Goal: Transaction & Acquisition: Purchase product/service

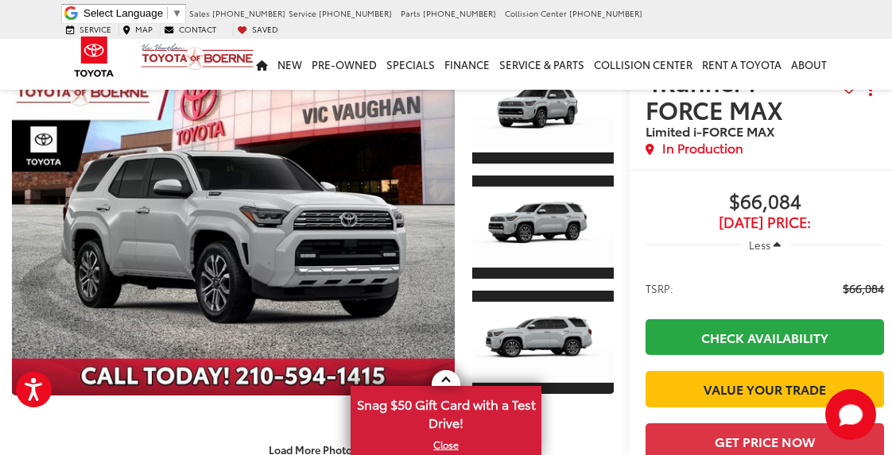
scroll to position [91, 4]
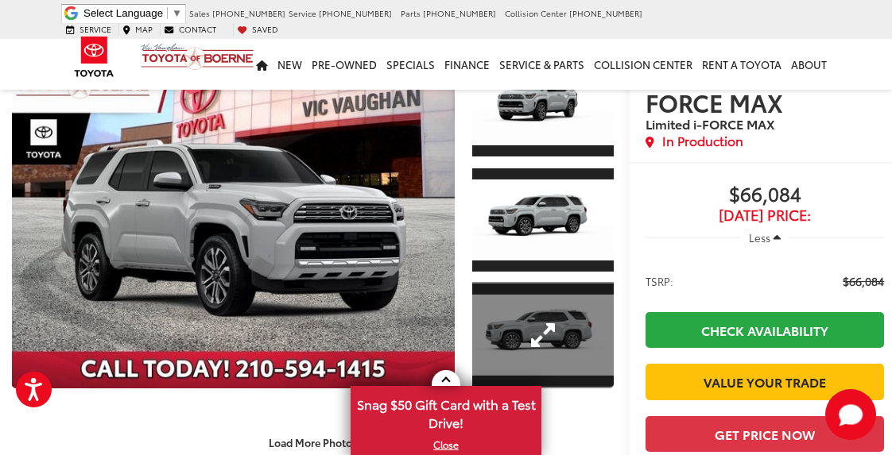
click at [574, 321] on link "Expand Photo 3" at bounding box center [543, 335] width 142 height 106
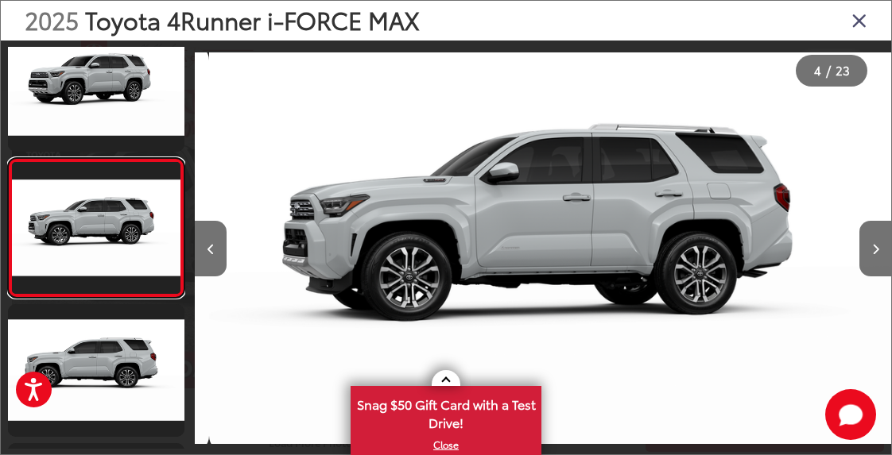
scroll to position [332, 0]
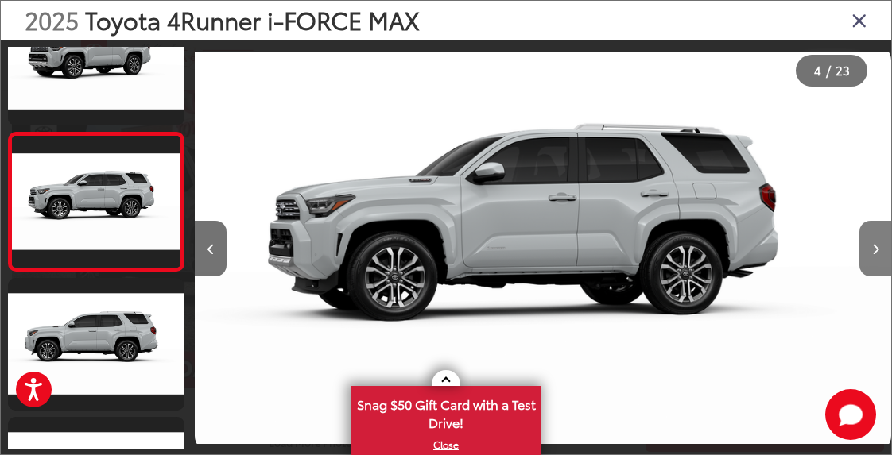
click at [872, 244] on icon "Next image" at bounding box center [875, 249] width 7 height 11
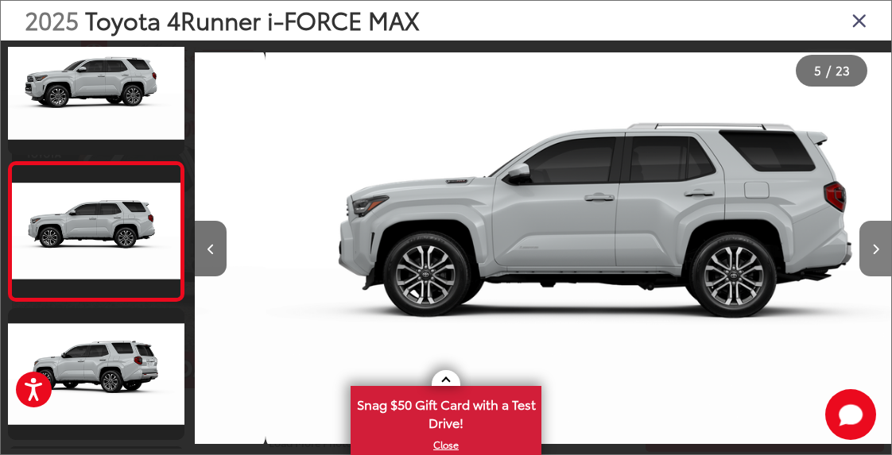
scroll to position [470, 0]
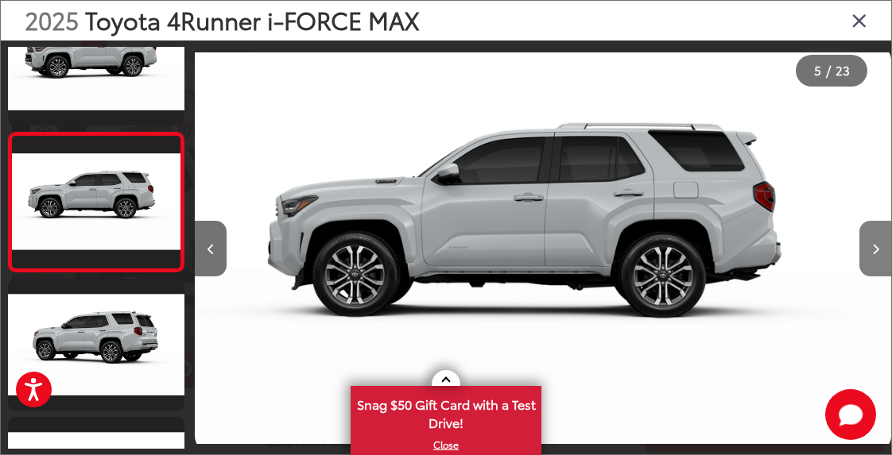
click at [872, 244] on icon "Next image" at bounding box center [875, 249] width 7 height 11
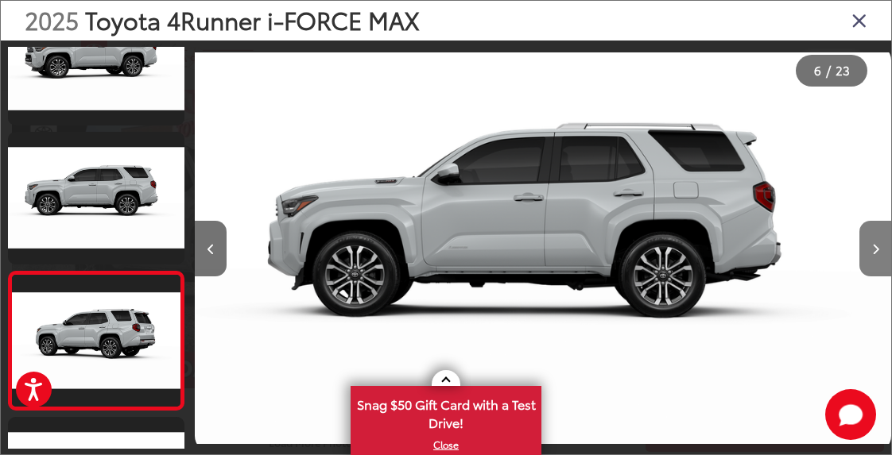
scroll to position [609, 0]
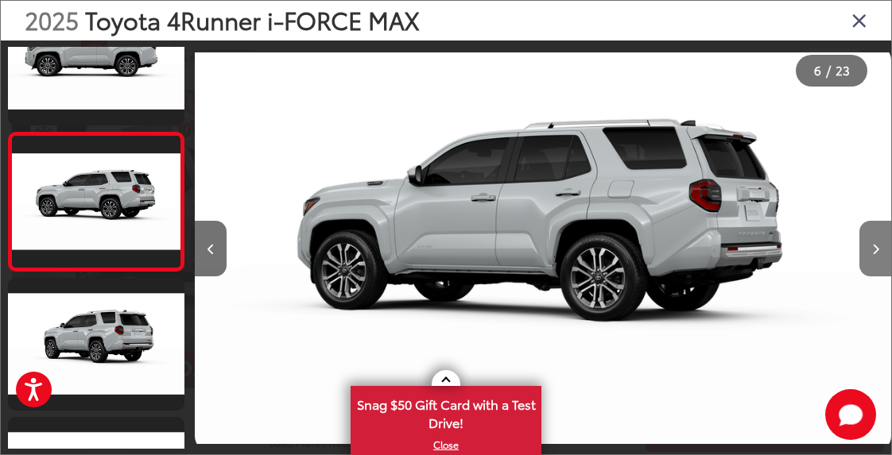
click at [870, 244] on button "Next image" at bounding box center [875, 249] width 32 height 56
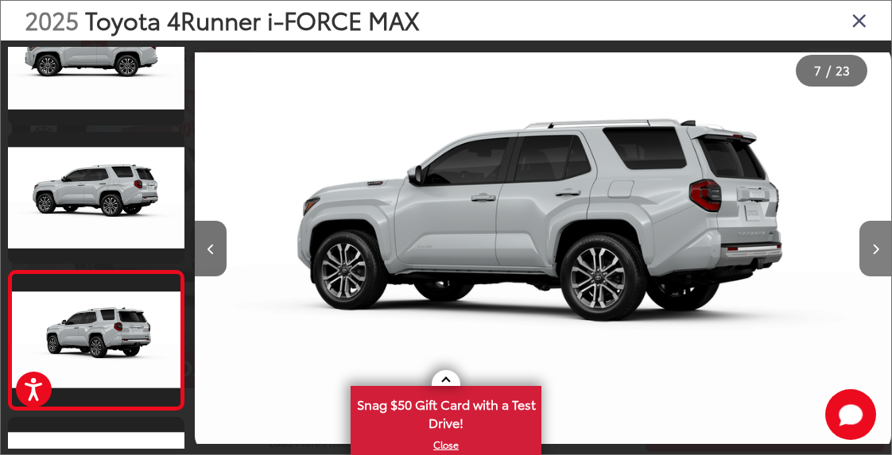
scroll to position [748, 0]
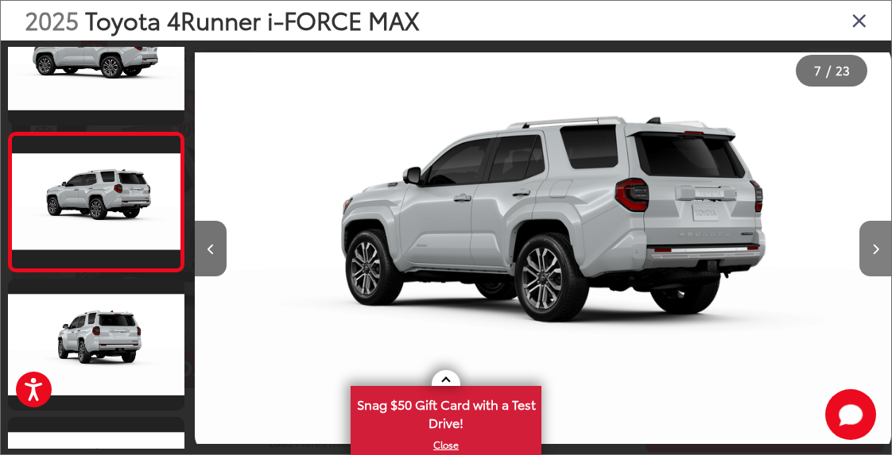
click at [870, 244] on button "Next image" at bounding box center [875, 249] width 32 height 56
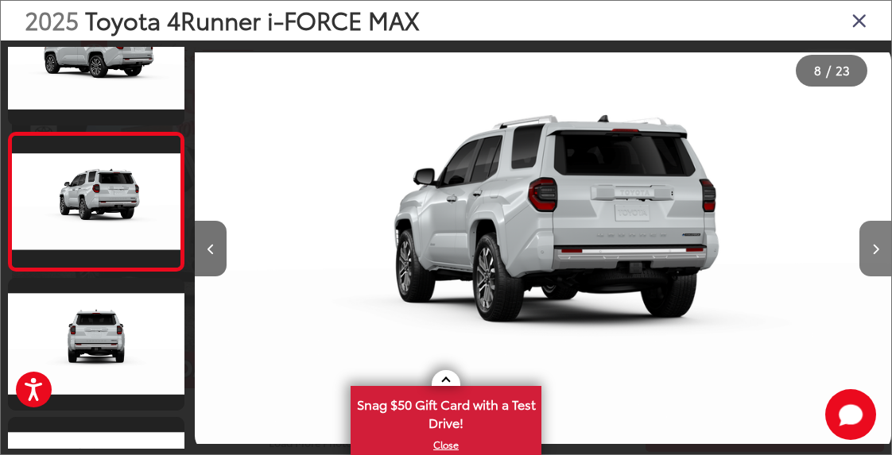
scroll to position [887, 0]
click at [870, 244] on button "Next image" at bounding box center [875, 249] width 32 height 56
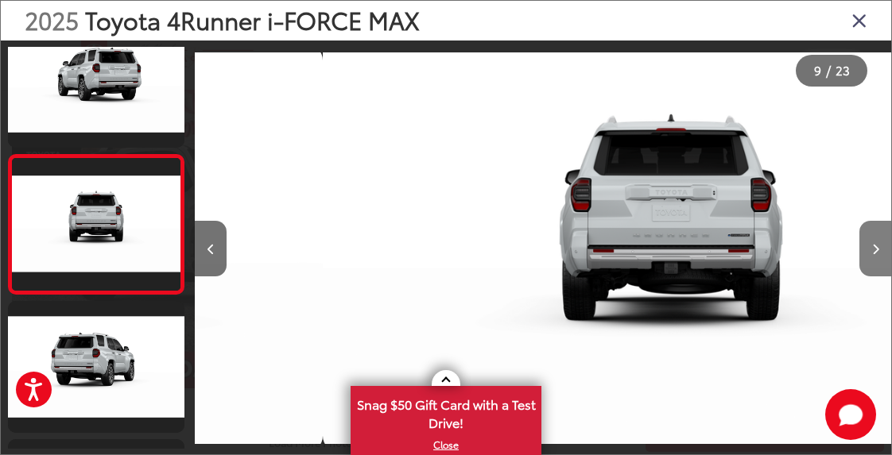
scroll to position [1025, 0]
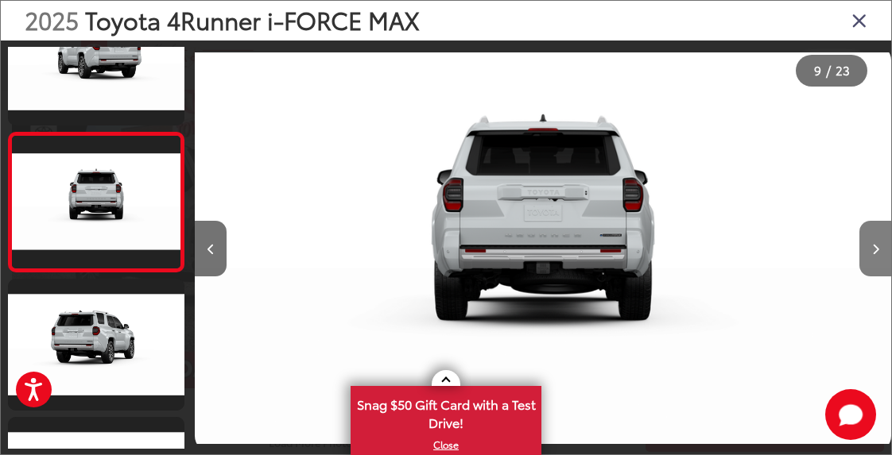
click at [870, 244] on button "Next image" at bounding box center [875, 249] width 32 height 56
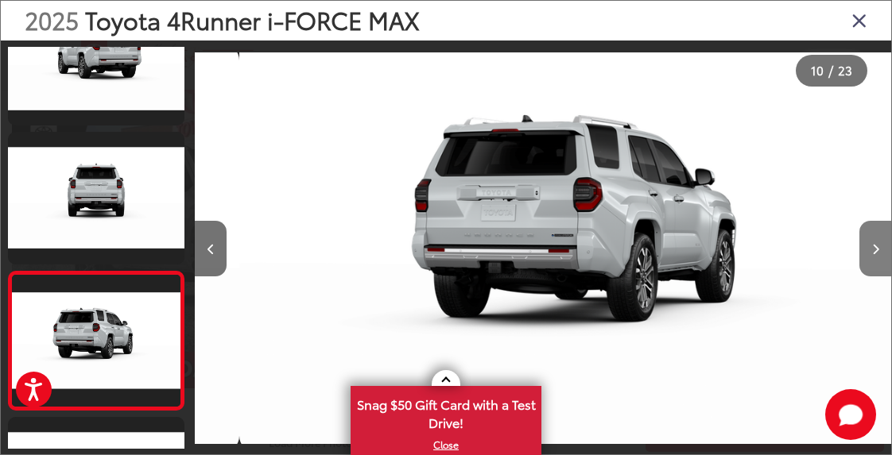
scroll to position [0, 0]
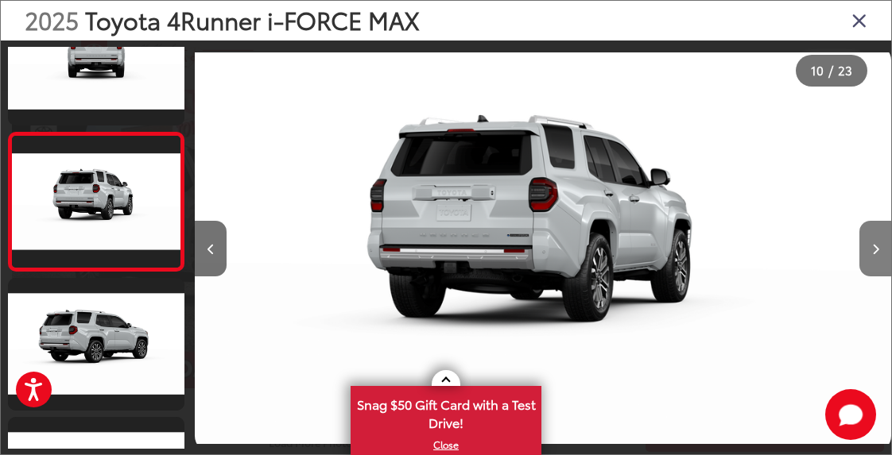
click at [870, 244] on button "Next image" at bounding box center [875, 249] width 32 height 56
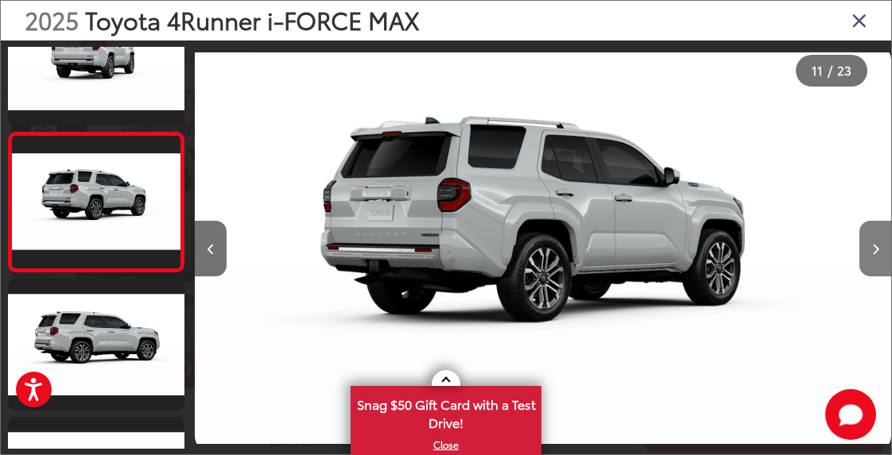
click at [870, 244] on button "Next image" at bounding box center [875, 249] width 32 height 56
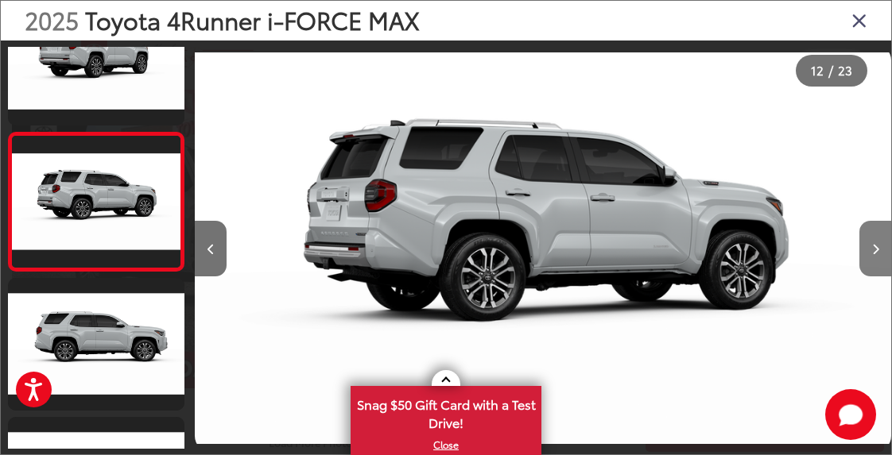
click at [868, 244] on button "Next image" at bounding box center [875, 249] width 32 height 56
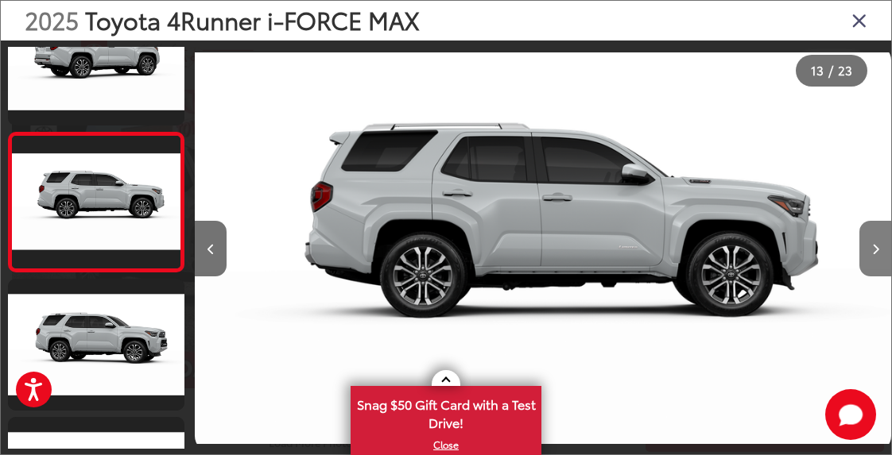
click at [875, 242] on button "Next image" at bounding box center [875, 249] width 32 height 56
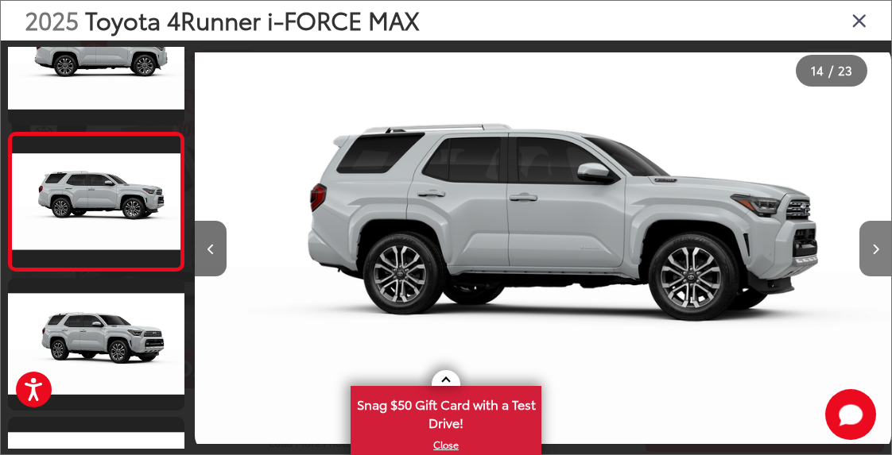
click at [875, 242] on button "Next image" at bounding box center [875, 249] width 32 height 56
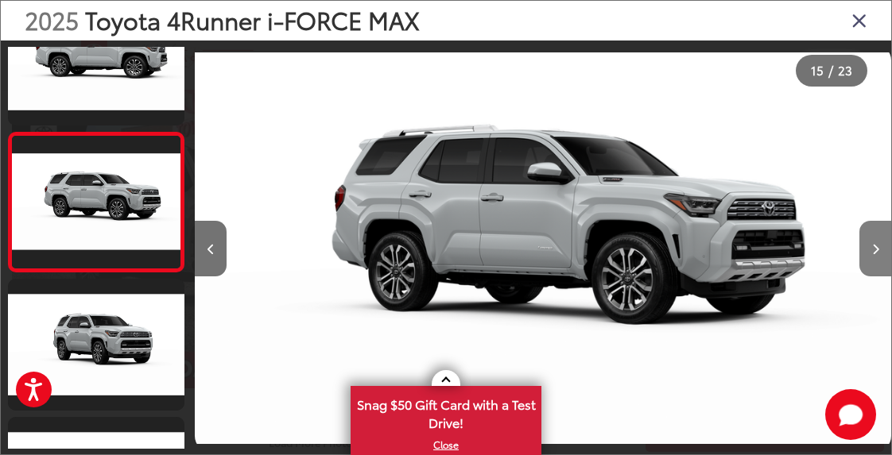
click at [875, 242] on button "Next image" at bounding box center [875, 249] width 32 height 56
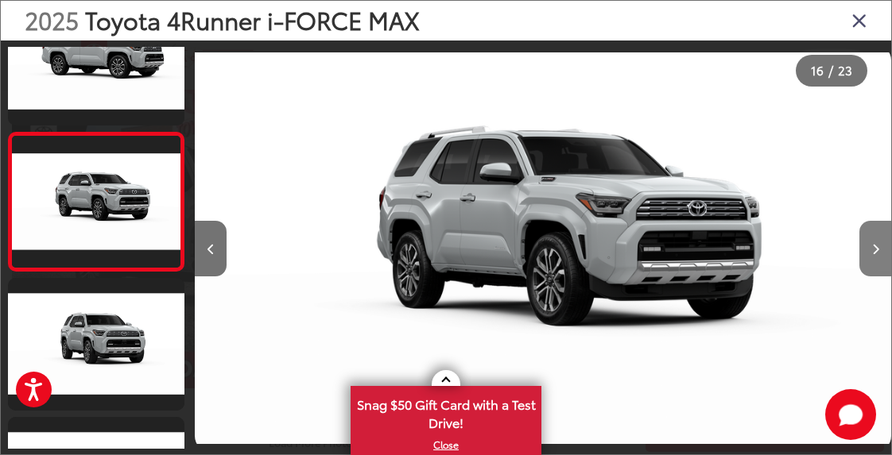
click at [875, 242] on button "Next image" at bounding box center [875, 249] width 32 height 56
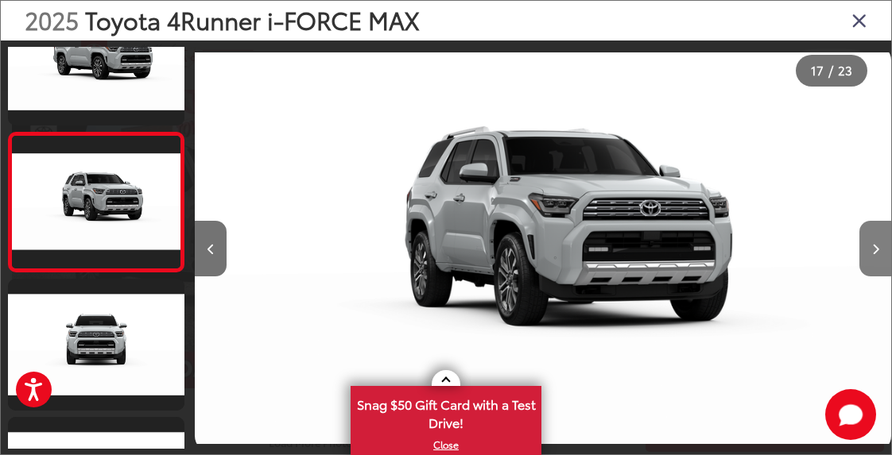
click at [875, 242] on button "Next image" at bounding box center [875, 249] width 32 height 56
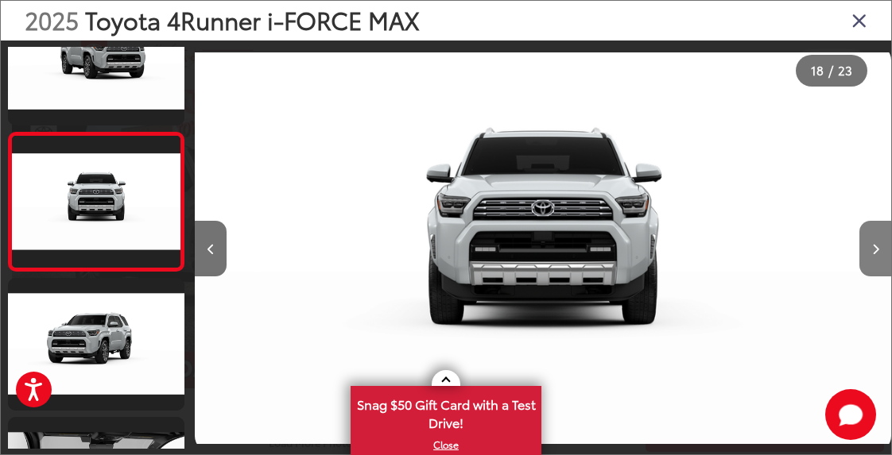
click at [875, 242] on button "Next image" at bounding box center [875, 249] width 32 height 56
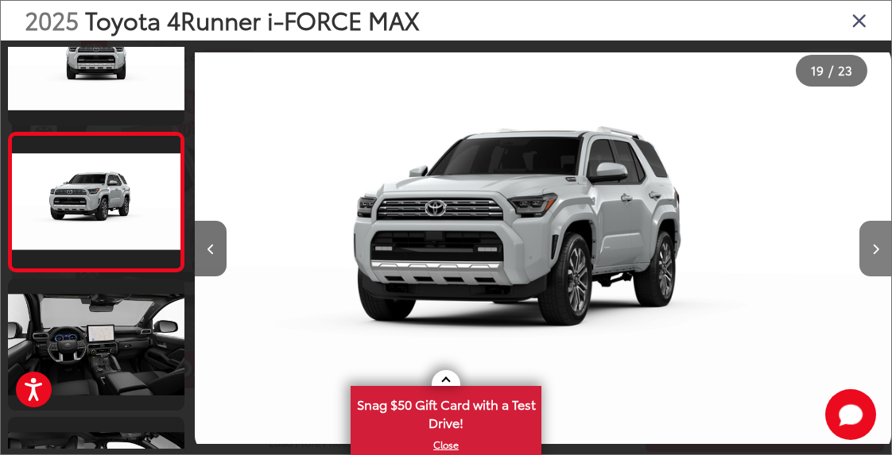
click at [875, 242] on button "Next image" at bounding box center [875, 249] width 32 height 56
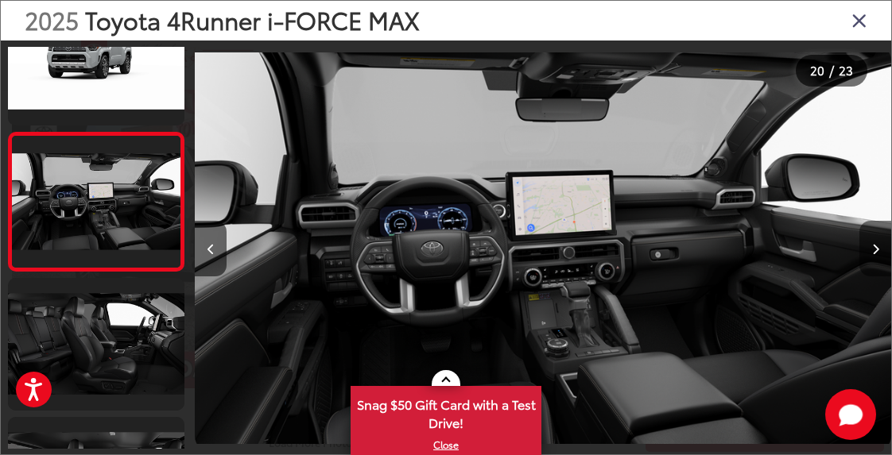
click at [875, 242] on button "Next image" at bounding box center [875, 249] width 32 height 56
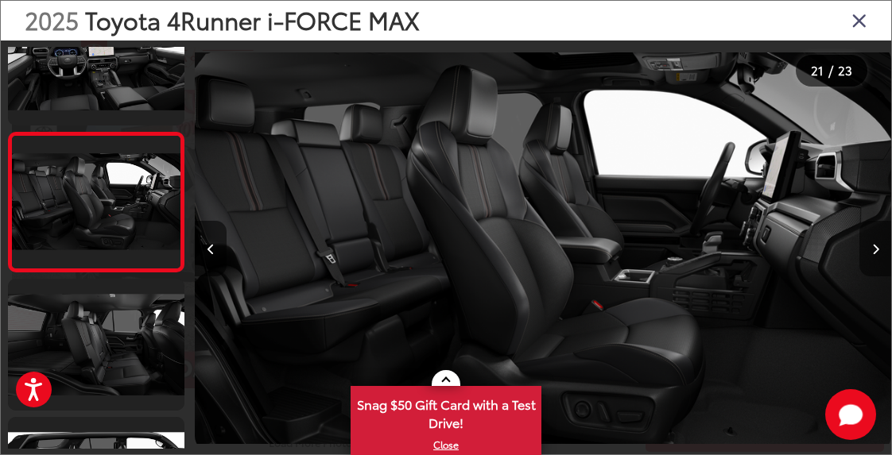
click at [872, 242] on button "Next image" at bounding box center [875, 249] width 32 height 56
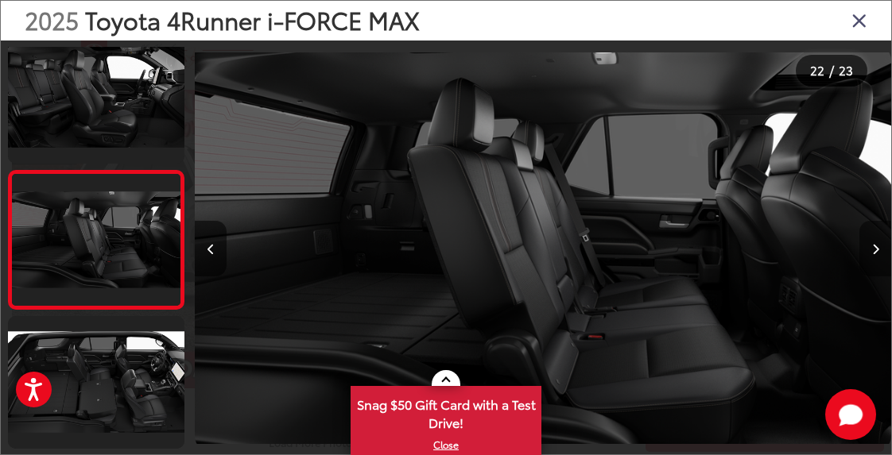
click at [872, 242] on button "Next image" at bounding box center [875, 249] width 32 height 56
